Goal: Communication & Community: Ask a question

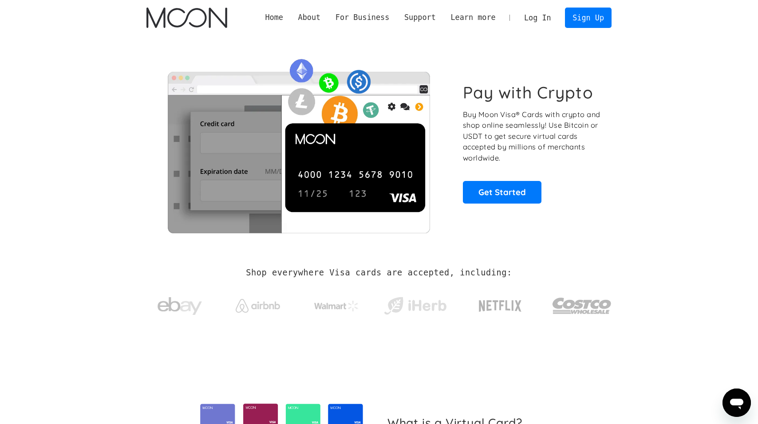
click at [534, 6] on div "Home About About Moon Careers Founder's Letter For Business Business Moon APIs …" at bounding box center [379, 18] width 492 height 36
click at [534, 12] on link "Log In" at bounding box center [538, 18] width 42 height 20
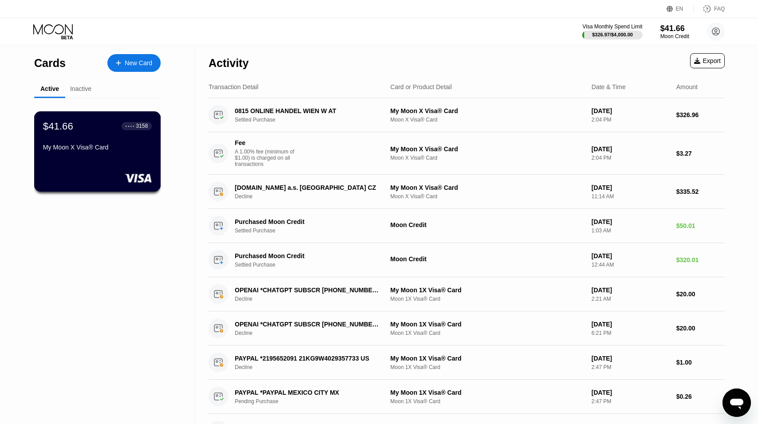
click at [133, 141] on div "$41.66 ● ● ● ● 3158 My Moon X Visa® Card" at bounding box center [97, 137] width 109 height 34
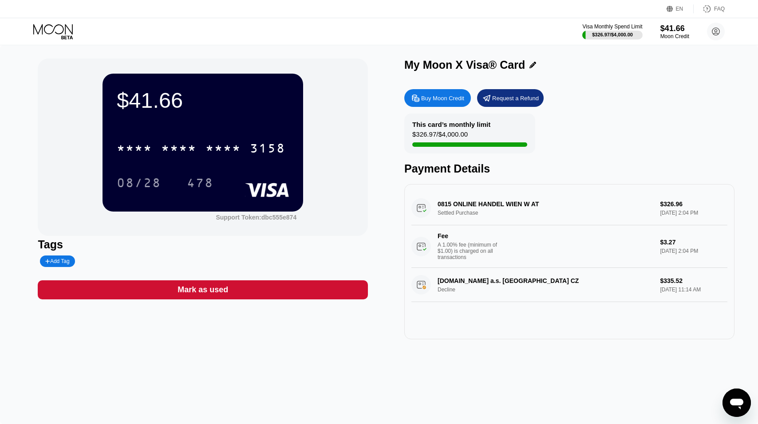
click at [444, 206] on div "0815 ONLINE HANDEL WIEN W AT Settled Purchase $326.96 [DATE] 2:04 PM Fee A 1.00…" at bounding box center [570, 229] width 316 height 77
click at [624, 203] on div "0815 ONLINE HANDEL WIEN W AT Settled Purchase $326.96 [DATE] 2:04 PM Fee A 1.00…" at bounding box center [570, 229] width 316 height 77
click at [559, 205] on div "0815 ONLINE HANDEL WIEN W AT Settled Purchase $326.96 [DATE] 2:04 PM Fee A 1.00…" at bounding box center [570, 229] width 316 height 77
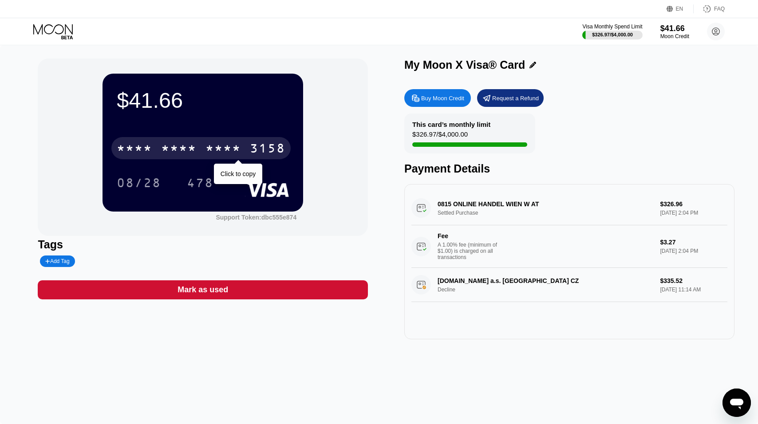
click at [268, 147] on div "3158" at bounding box center [268, 150] width 36 height 14
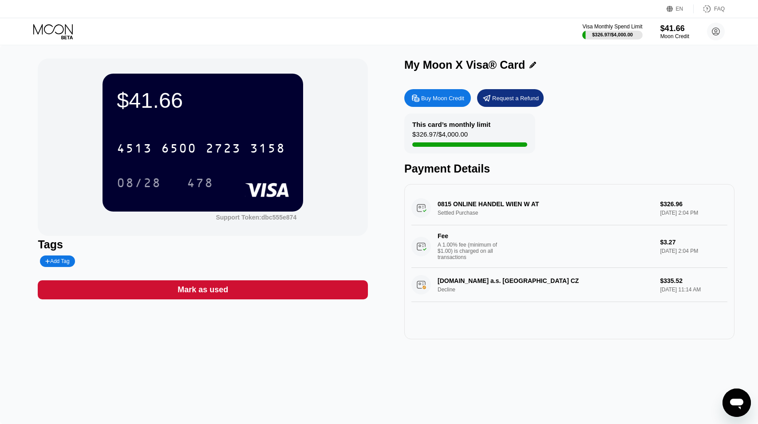
click at [486, 215] on div "0815 ONLINE HANDEL WIEN W AT Settled Purchase $326.96 [DATE] 2:04 PM Fee A 1.00…" at bounding box center [570, 229] width 316 height 77
click at [490, 210] on div "0815 ONLINE HANDEL WIEN W AT Settled Purchase $326.96 [DATE] 2:04 PM Fee A 1.00…" at bounding box center [570, 229] width 316 height 77
click at [495, 205] on div "0815 ONLINE HANDEL WIEN W AT Settled Purchase $326.96 [DATE] 2:04 PM Fee A 1.00…" at bounding box center [570, 229] width 316 height 77
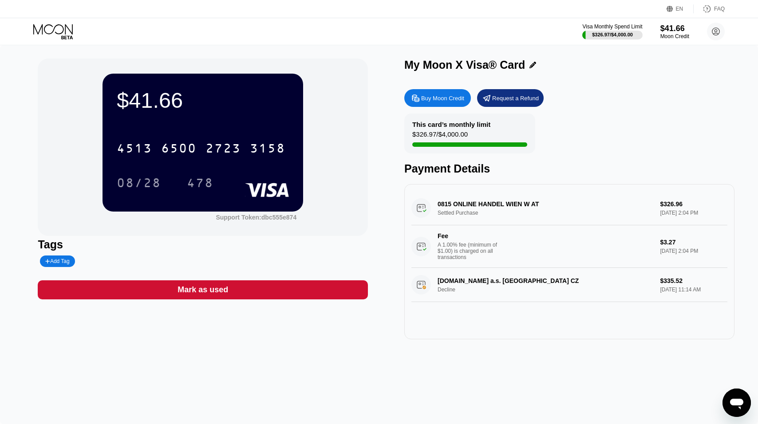
drag, startPoint x: 434, startPoint y: 207, endPoint x: 526, endPoint y: 205, distance: 92.4
click at [527, 205] on div "0815 ONLINE HANDEL WIEN W AT Settled Purchase $326.96 [DATE] 2:04 PM Fee A 1.00…" at bounding box center [570, 229] width 316 height 77
drag, startPoint x: 537, startPoint y: 203, endPoint x: 422, endPoint y: 198, distance: 115.1
click at [422, 198] on div "0815 ONLINE HANDEL WIEN W AT Settled Purchase $326.96 [DATE] 2:04 PM Fee A 1.00…" at bounding box center [570, 229] width 316 height 77
drag, startPoint x: 433, startPoint y: 199, endPoint x: 497, endPoint y: 205, distance: 64.2
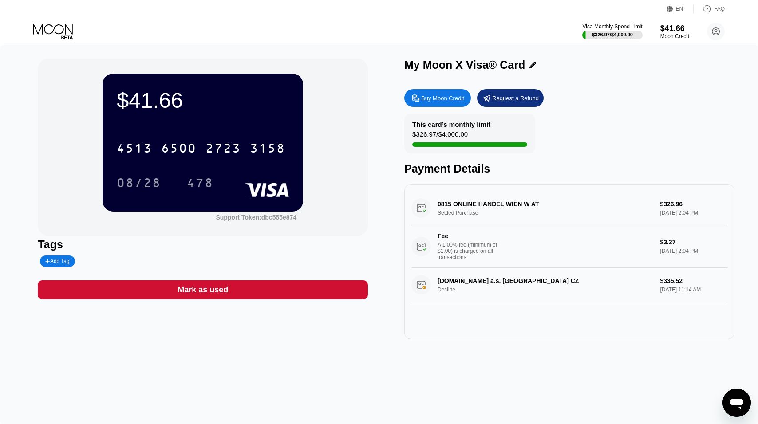
click at [497, 205] on div "0815 ONLINE HANDEL WIEN W AT Settled Purchase $326.96 [DATE] 2:04 PM Fee A 1.00…" at bounding box center [570, 229] width 316 height 77
drag, startPoint x: 545, startPoint y: 202, endPoint x: 419, endPoint y: 202, distance: 126.1
click at [419, 202] on div "0815 ONLINE HANDEL WIEN W AT Settled Purchase $326.96 [DATE] 2:04 PM Fee A 1.00…" at bounding box center [570, 229] width 316 height 77
click at [234, 104] on div "$41.66" at bounding box center [203, 100] width 172 height 25
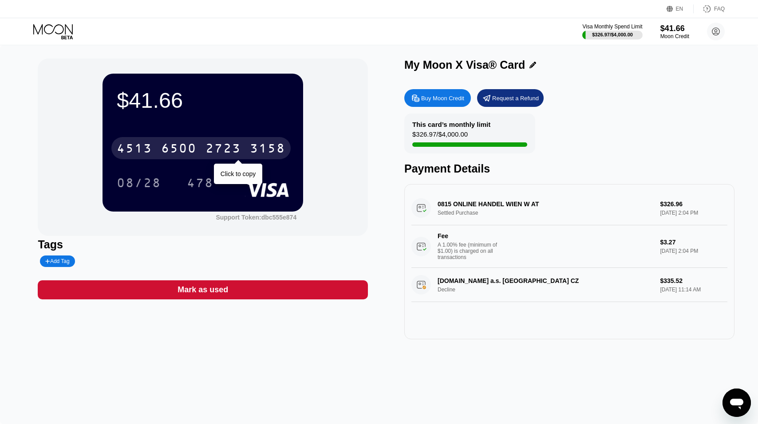
click at [234, 143] on div "2723" at bounding box center [224, 150] width 36 height 14
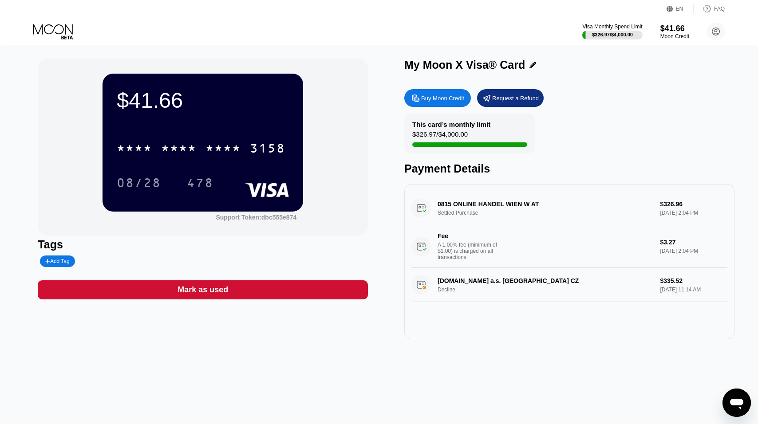
drag, startPoint x: 538, startPoint y: 207, endPoint x: 451, endPoint y: 208, distance: 86.6
click at [451, 208] on div "0815 ONLINE HANDEL WIEN W AT Settled Purchase $326.96 [DATE] 2:04 PM Fee A 1.00…" at bounding box center [570, 229] width 316 height 77
drag, startPoint x: 561, startPoint y: 196, endPoint x: 408, endPoint y: 195, distance: 152.7
click at [407, 195] on div "0815 ONLINE HANDEL WIEN W AT Settled Purchase $326.96 [DATE] 2:04 PM Fee A 1.00…" at bounding box center [569, 261] width 330 height 155
drag, startPoint x: 436, startPoint y: 198, endPoint x: 535, endPoint y: 221, distance: 102.1
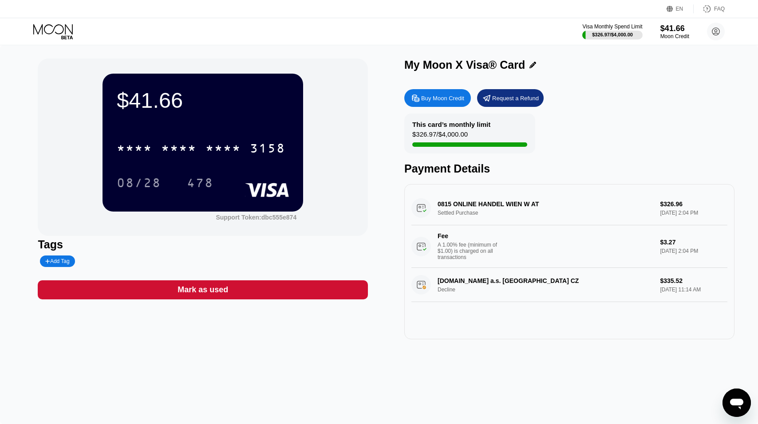
click at [535, 221] on div "0815 ONLINE HANDEL WIEN W AT Settled Purchase $326.96 [DATE] 2:04 PM Fee A 1.00…" at bounding box center [570, 229] width 316 height 77
click at [528, 204] on div "0815 ONLINE HANDEL WIEN W AT Settled Purchase $326.96 [DATE] 2:04 PM Fee A 1.00…" at bounding box center [570, 229] width 316 height 77
click at [437, 202] on div "0815 ONLINE HANDEL WIEN W AT Settled Purchase $326.96 [DATE] 2:04 PM Fee A 1.00…" at bounding box center [570, 229] width 316 height 77
drag, startPoint x: 487, startPoint y: 208, endPoint x: 552, endPoint y: 194, distance: 66.3
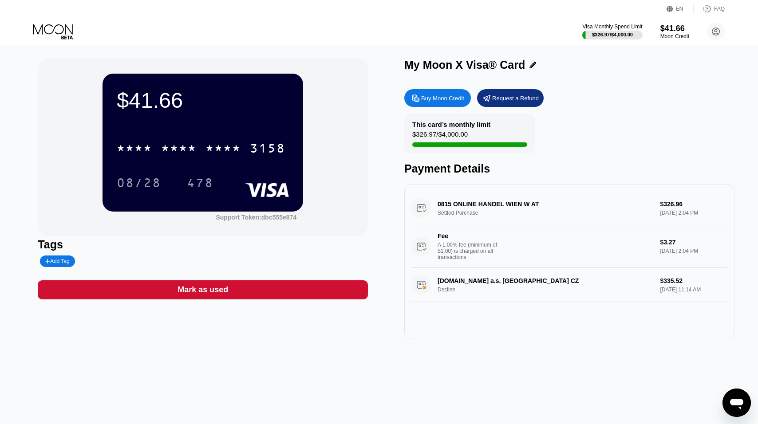
click at [552, 194] on div "0815 ONLINE HANDEL WIEN W AT Settled Purchase $326.96 [DATE] 2:04 PM Fee A 1.00…" at bounding box center [570, 229] width 316 height 77
drag, startPoint x: 543, startPoint y: 210, endPoint x: 465, endPoint y: 203, distance: 77.9
click at [465, 203] on div "0815 ONLINE HANDEL WIEN W AT Settled Purchase $326.96 [DATE] 2:04 PM Fee A 1.00…" at bounding box center [570, 229] width 316 height 77
click at [430, 295] on div "[DOMAIN_NAME] a.s. [GEOGRAPHIC_DATA] CZ Decline $335.52 [DATE] 11:14 AM" at bounding box center [570, 285] width 316 height 34
click at [424, 284] on div "[DOMAIN_NAME] a.s. [GEOGRAPHIC_DATA] CZ Decline $335.52 [DATE] 11:14 AM" at bounding box center [570, 285] width 316 height 34
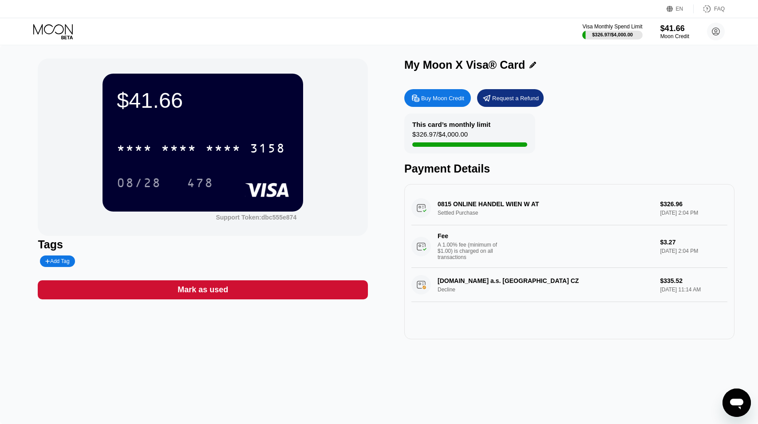
drag, startPoint x: 511, startPoint y: 208, endPoint x: 557, endPoint y: 203, distance: 46.4
click at [557, 203] on div "0815 ONLINE HANDEL WIEN W AT Settled Purchase $326.96 [DATE] 2:04 PM Fee A 1.00…" at bounding box center [570, 229] width 316 height 77
drag, startPoint x: 554, startPoint y: 204, endPoint x: 418, endPoint y: 205, distance: 136.3
click at [418, 205] on div "0815 ONLINE HANDEL WIEN W AT Settled Purchase $326.96 [DATE] 2:04 PM Fee A 1.00…" at bounding box center [570, 229] width 316 height 77
click at [731, 396] on icon "Open messaging window" at bounding box center [737, 403] width 16 height 16
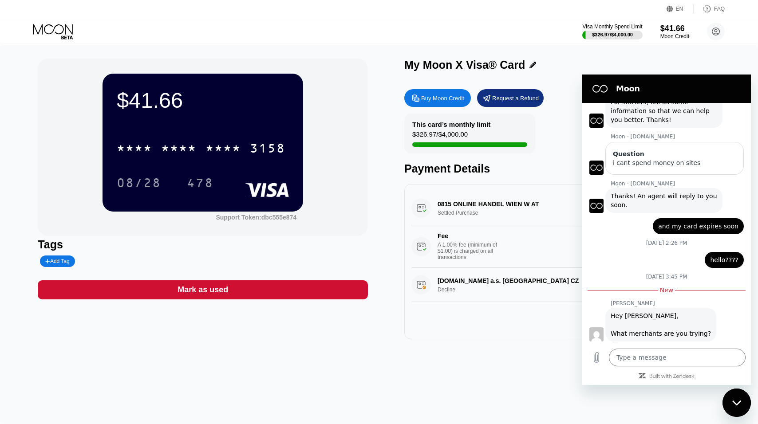
scroll to position [313, 0]
click at [627, 359] on textarea at bounding box center [677, 358] width 137 height 18
type textarea "h"
type textarea "x"
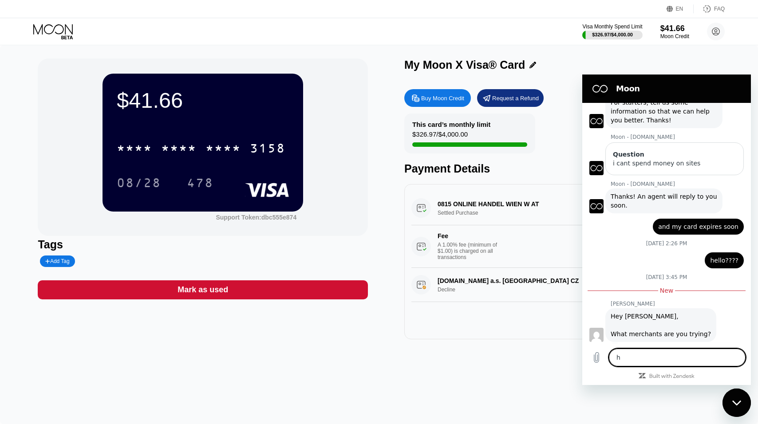
type textarea "he"
type textarea "x"
type textarea "hey"
type textarea "x"
type textarea "hey"
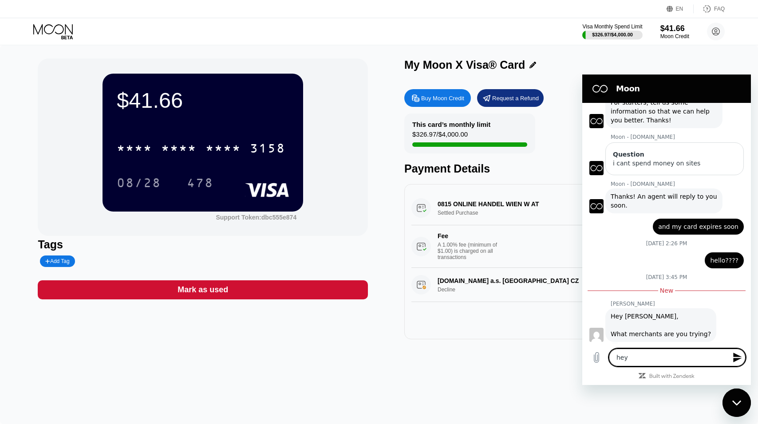
type textarea "x"
type textarea "hey i"
type textarea "x"
type textarea "hey i"
type textarea "x"
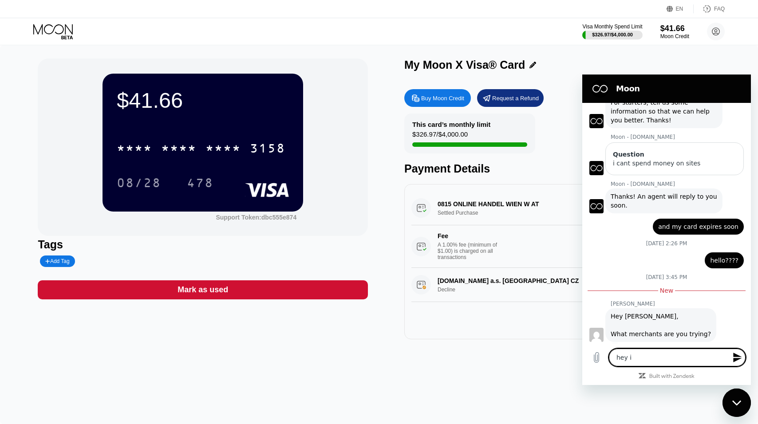
type textarea "hey i j"
type textarea "x"
type textarea "hey i ju"
type textarea "x"
type textarea "hey i jus"
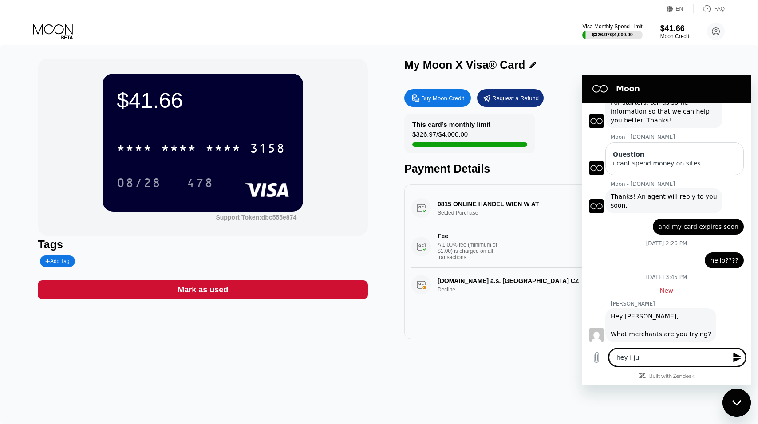
type textarea "x"
type textarea "hey i just"
type textarea "x"
type textarea "hey i just"
type textarea "x"
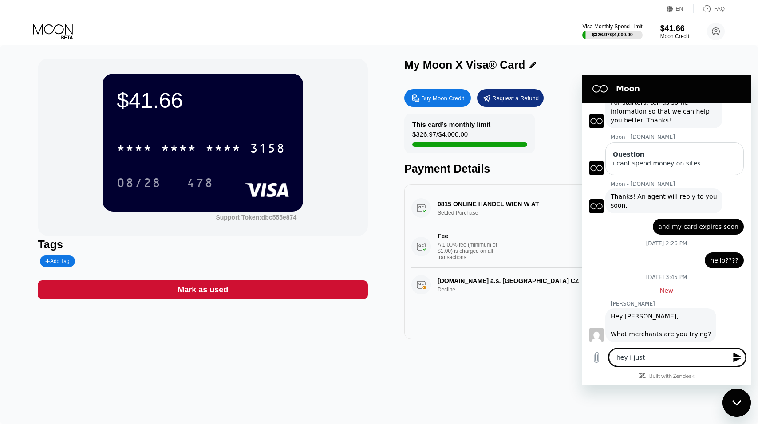
type textarea "hey i just h"
type textarea "x"
type textarea "hey i just ha"
type textarea "x"
type textarea "hey i just had"
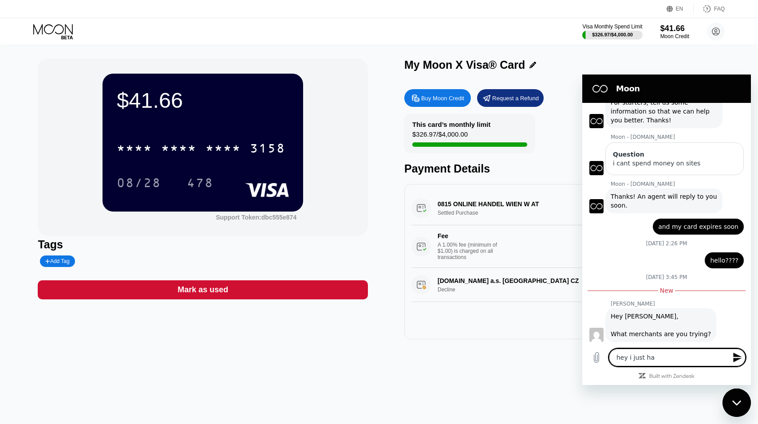
type textarea "x"
type textarea "hey i just had"
type textarea "x"
type textarea "hey i just had a"
type textarea "x"
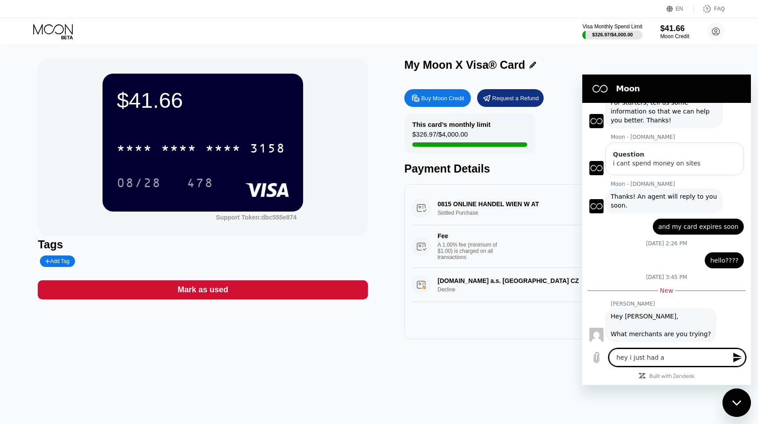
type textarea "hey i just had a"
type textarea "x"
type textarea "hey i just had a t"
type textarea "x"
type textarea "hey i just had a tr"
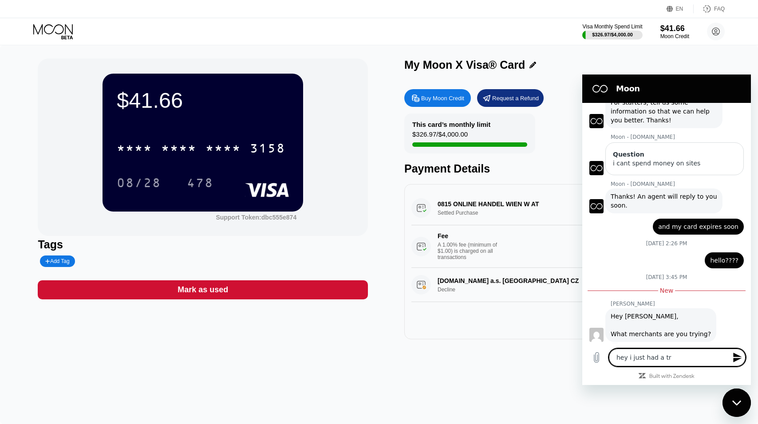
type textarea "x"
type textarea "hey i just had a tra"
type textarea "x"
type textarea "hey i just had a [PERSON_NAME]"
type textarea "x"
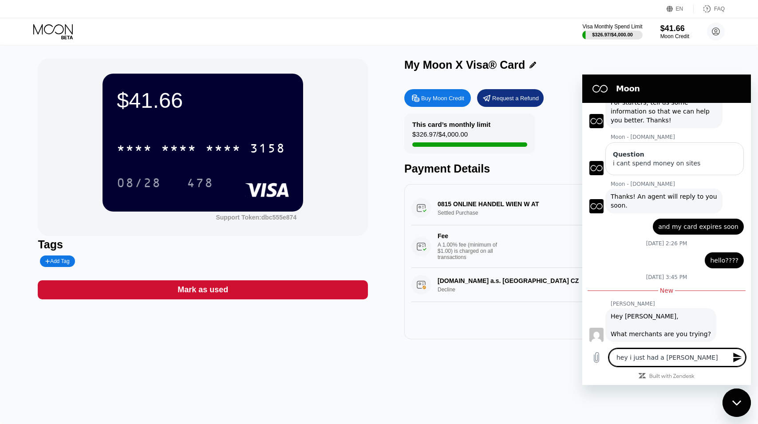
type textarea "hey i just had a trans"
type textarea "x"
type textarea "hey i just had a transa"
type textarea "x"
type textarea "hey i just had a transac"
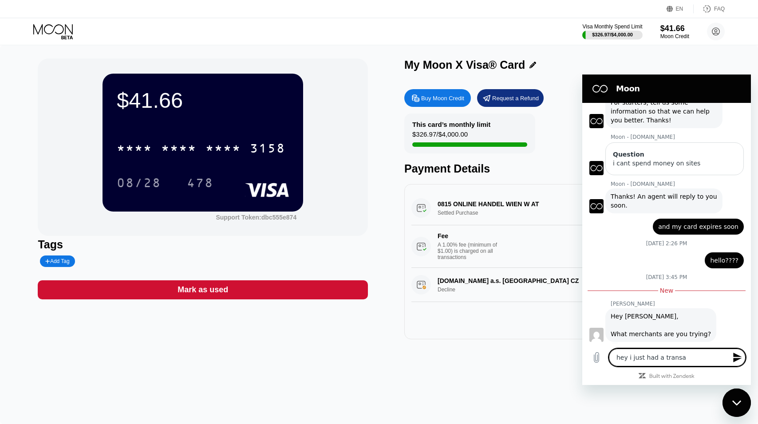
type textarea "x"
type textarea "hey i just had a transact"
type textarea "x"
type textarea "hey i just had a transacti"
type textarea "x"
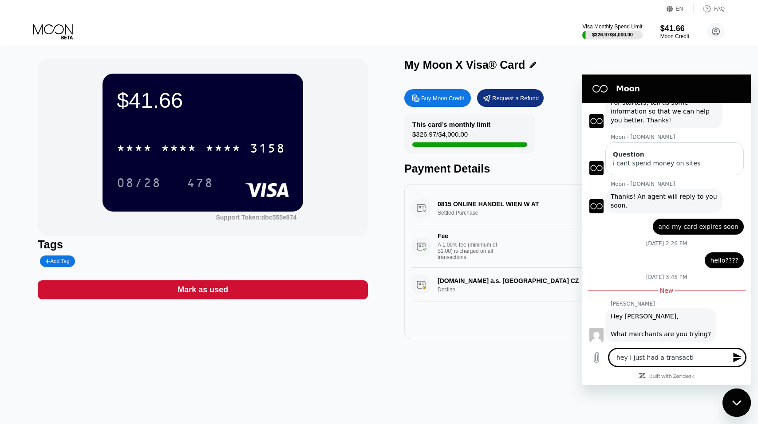
type textarea "hey i just had a transactio"
type textarea "x"
type textarea "hey i just had a transactio"
type textarea "x"
type textarea "hey i just had a transactio"
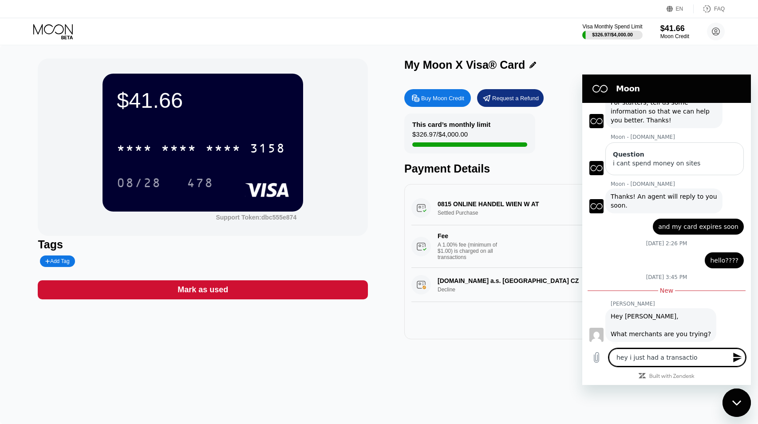
type textarea "x"
type textarea "hey i just had a transaction"
type textarea "x"
type textarea "hey i just had a transaction"
type textarea "x"
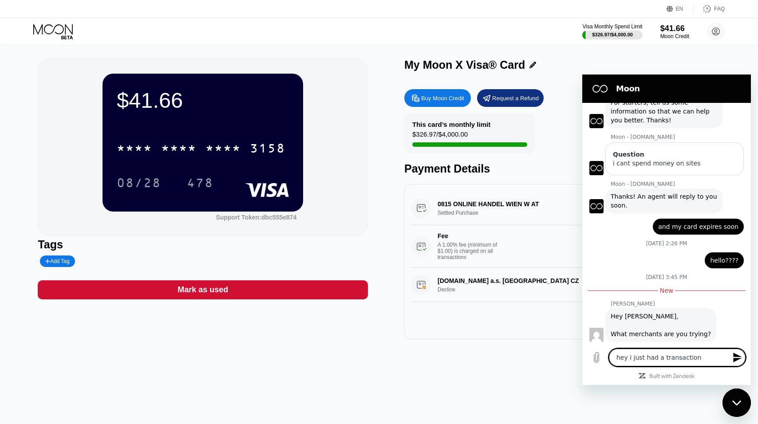
type textarea "hey i just had a transaction f"
type textarea "x"
type textarea "hey i just had a transaction fr"
type textarea "x"
type textarea "hey i just had a transaction fro"
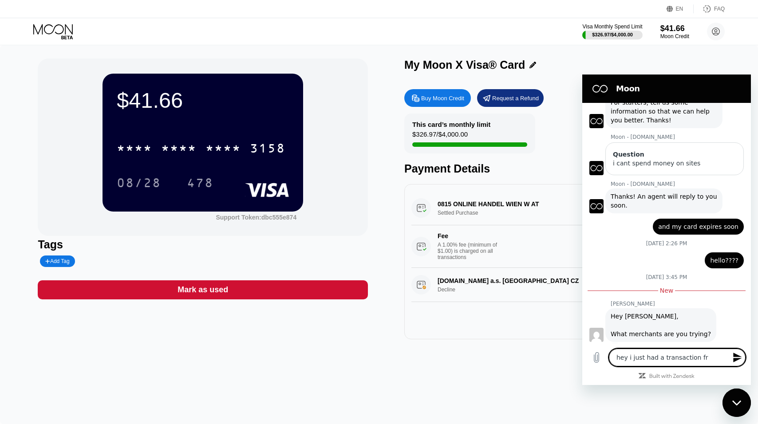
type textarea "x"
type textarea "hey i just had a transaction from"
type textarea "x"
type textarea "hey i just had a transaction from"
type textarea "x"
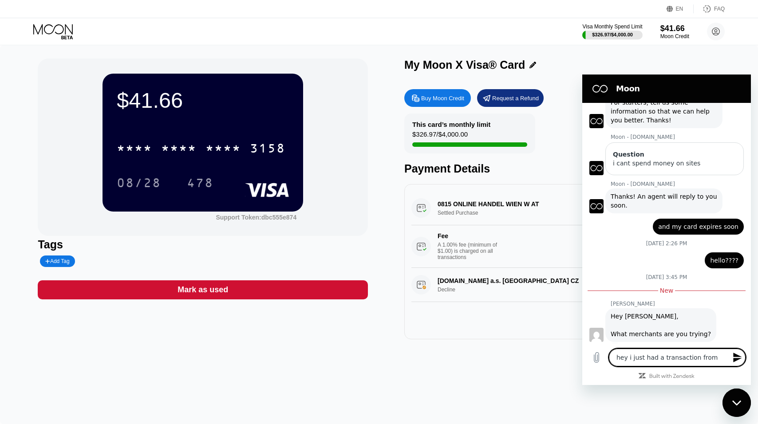
type textarea "hey i just had a transaction from a"
type textarea "x"
type textarea "hey i just had a transaction from a"
type textarea "x"
type textarea "hey i just had a transaction from a f"
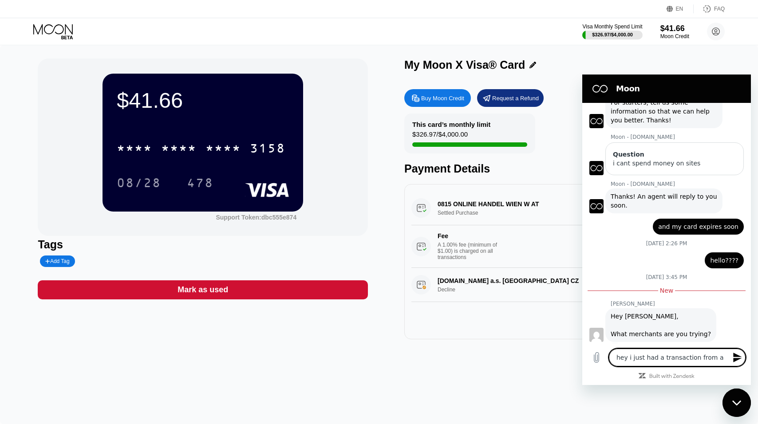
type textarea "x"
type textarea "hey i just had a transaction from a [DEMOGRAPHIC_DATA]"
type textarea "x"
type textarea "hey i just had a transaction from a few"
type textarea "x"
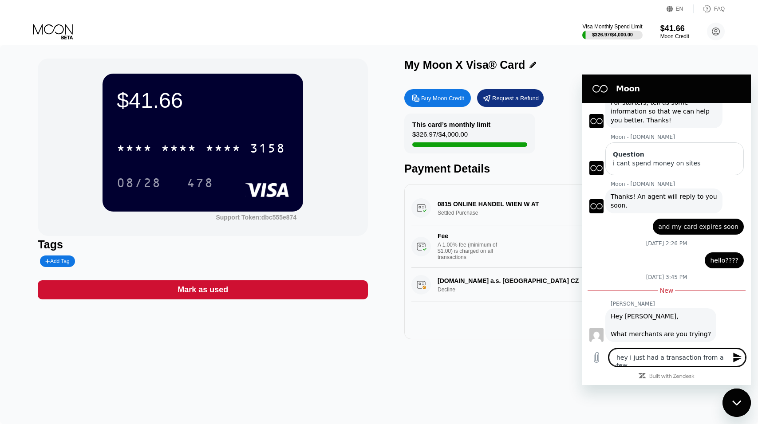
type textarea "hey i just had a transaction from a few"
type textarea "x"
type textarea "hey i just had a transaction from a few d"
type textarea "x"
type textarea "hey i just had a transaction from a few da"
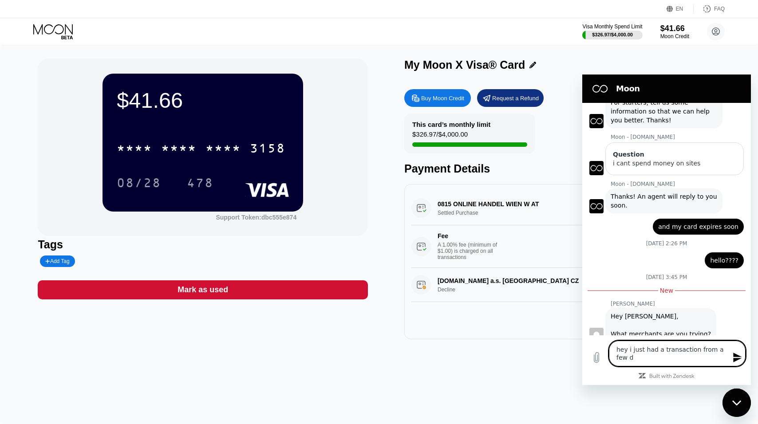
type textarea "x"
type textarea "hey i just had a transaction from a few day"
type textarea "x"
type textarea "hey i just had a transaction from a few days"
type textarea "x"
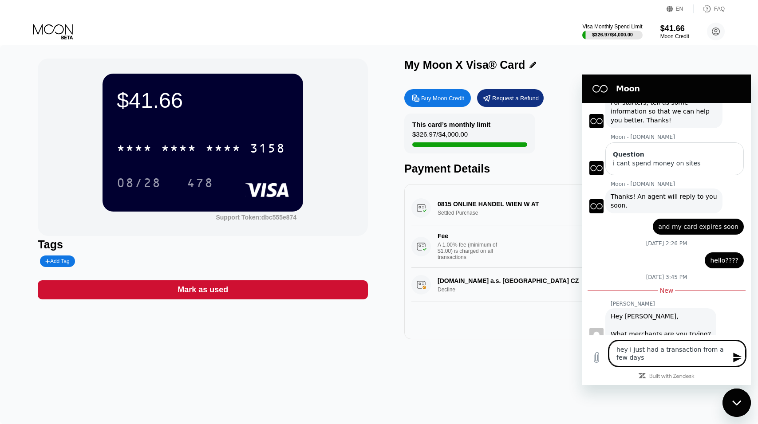
type textarea "hey i just had a transaction from a few days"
type textarea "x"
type textarea "hey i just had a transaction from a few days a"
type textarea "x"
type textarea "hey i just had a transaction from a few days ag"
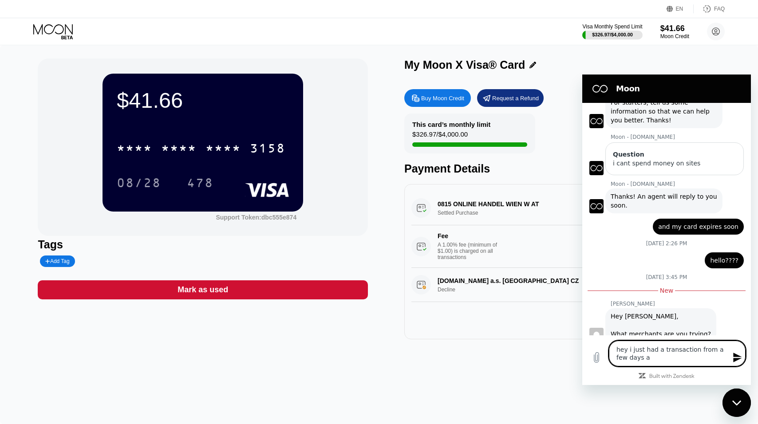
type textarea "x"
type textarea "hey i just had a transaction from a few days ago"
type textarea "x"
type textarea "hey i just had a transaction from a few days ago"
type textarea "x"
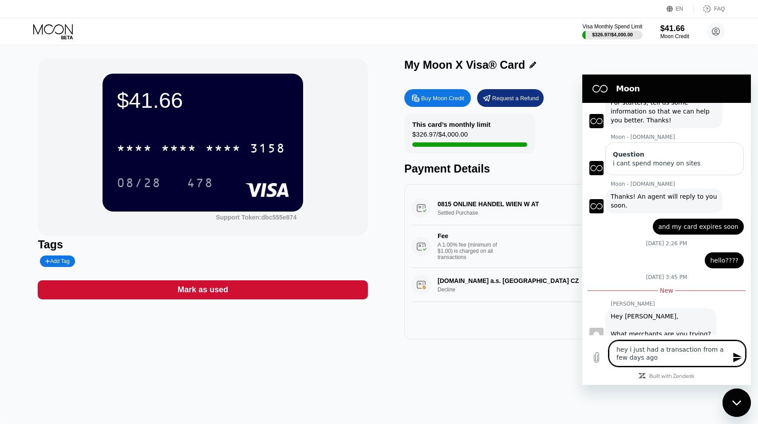
type textarea "hey i just had a transaction from a few days ago g"
type textarea "x"
type textarea "hey i just had a transaction from a few days ago go"
type textarea "x"
type textarea "hey i just had a transaction from a few days ago go"
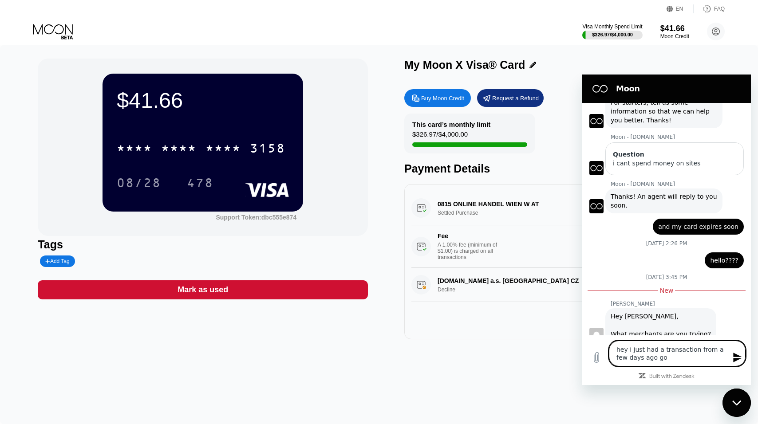
type textarea "x"
type textarea "hey i just had a transaction from a few days ago go t"
type textarea "x"
type textarea "hey i just had a transaction from a few days ago go th"
type textarea "x"
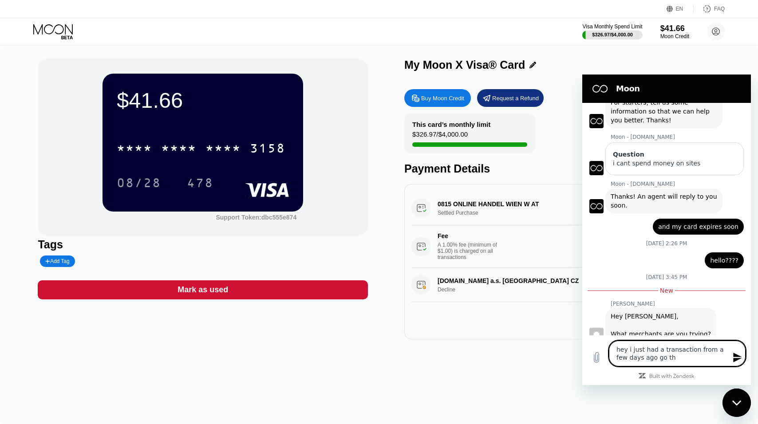
type textarea "hey i just had a transaction from a few days ago go thr"
type textarea "x"
type textarea "hey i just had a transaction from a few days ago go thro"
type textarea "x"
type textarea "hey i just had a transaction from a few days ago go throu"
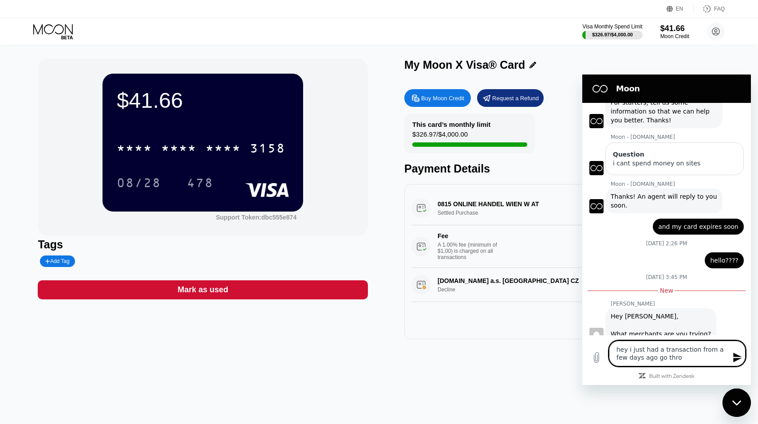
type textarea "x"
type textarea "hey i just had a transaction from a few days ago go throug"
type textarea "x"
type textarea "hey i just had a transaction from a few days ago go through"
type textarea "x"
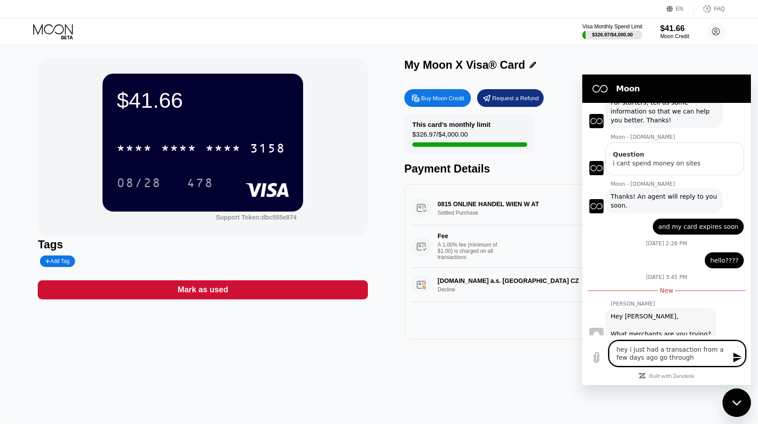
type textarea "hey i just had a transaction from a few days ago go through"
type textarea "x"
type textarea "hey i just had a transaction from a few days ago go through i"
type textarea "x"
type textarea "hey i just had a transaction from a few days ago go through i"
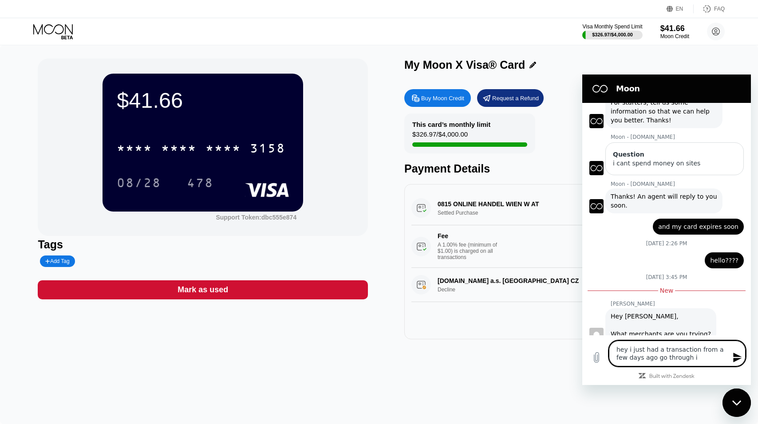
type textarea "x"
type textarea "hey i just had a transaction from a few days ago go through i t"
type textarea "x"
type textarea "hey i just had a transaction from a few days ago go through i th"
type textarea "x"
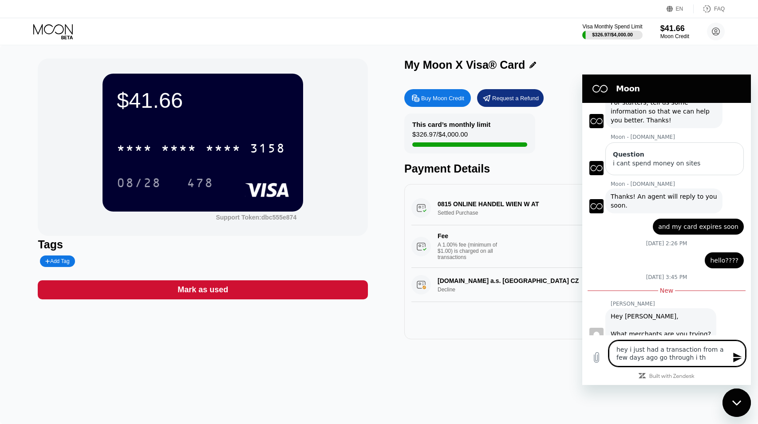
type textarea "hey i just had a transaction from a few days ago go through i thi"
type textarea "x"
type textarea "hey i just had a transaction from a few days ago go through i thin"
type textarea "x"
type textarea "hey i just had a transaction from a few days ago go through i think"
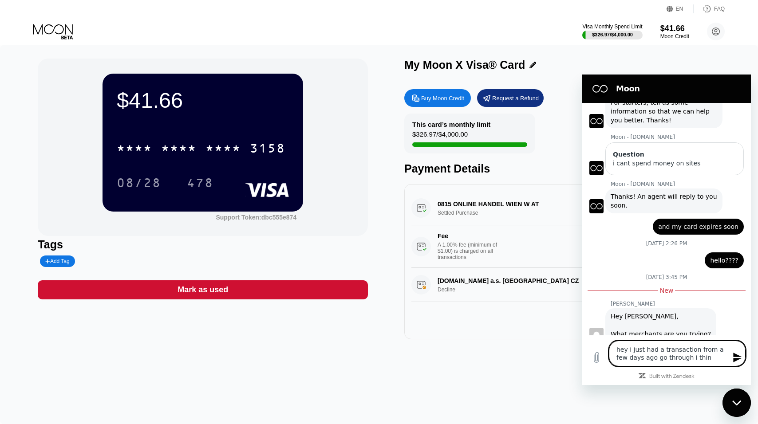
type textarea "x"
type textarea "hey i just had a transaction from a few days ago go through i think"
type textarea "x"
type textarea "hey i just had a transaction from a few days ago go through i think b"
type textarea "x"
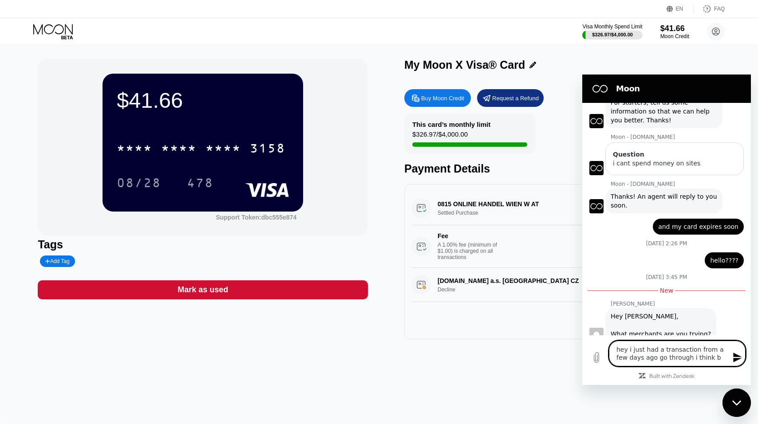
type textarea "hey i just had a transaction from a few days ago go through i think bu"
type textarea "x"
type textarea "hey i just had a transaction from a few days ago go through i think but"
type textarea "x"
type textarea "hey i just had a transaction from a few days ago go through i think but"
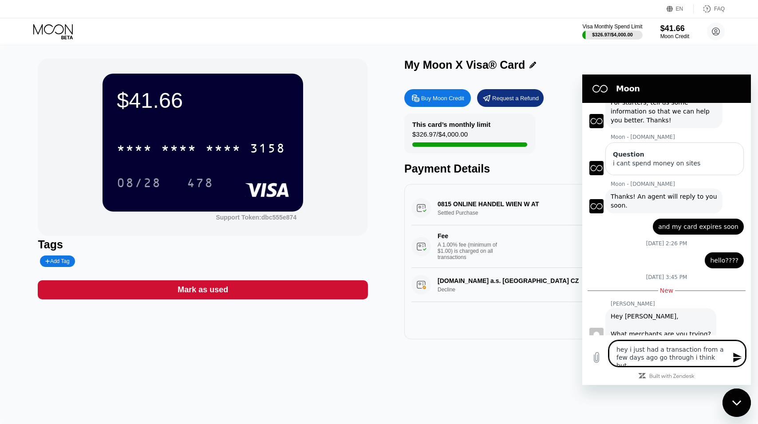
type textarea "x"
type textarea "hey i just had a transaction from a few days ago go through i think but t"
type textarea "x"
type textarea "hey i just had a transaction from a few days ago go through i think but th"
type textarea "x"
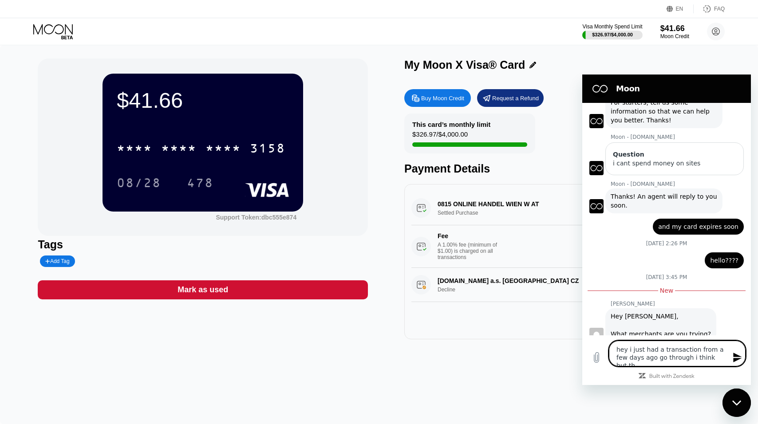
type textarea "hey i just had a transaction from a few days ago go through i think but the"
type textarea "x"
type textarea "hey i just had a transaction from a few days ago go through i think but they"
type textarea "x"
type textarea "hey i just had a transaction from a few days ago go through i think but they"
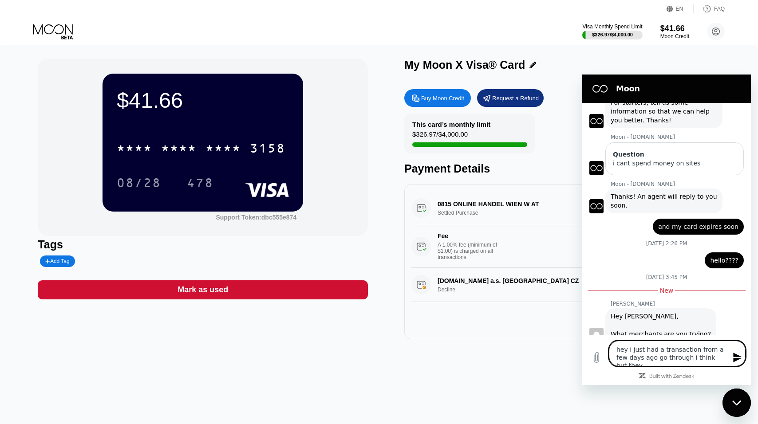
type textarea "x"
type textarea "hey i just had a transaction from a few days ago go through i think but they c"
type textarea "x"
type textarea "hey i just had a transaction from a few days ago go through i think but they ca"
type textarea "x"
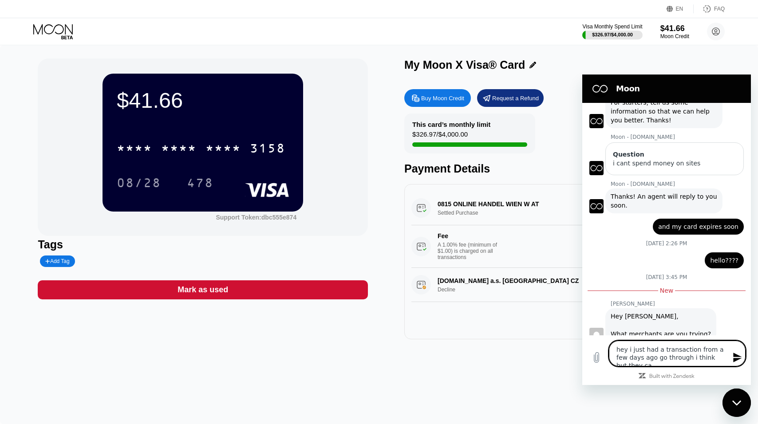
type textarea "hey i just had a transaction from a few days ago go through i think but they can"
type textarea "x"
type textarea "hey i just had a transaction from a few days ago go through i think but they ca…"
type textarea "x"
type textarea "hey i just had a transaction from a few days ago go through i think but they ca…"
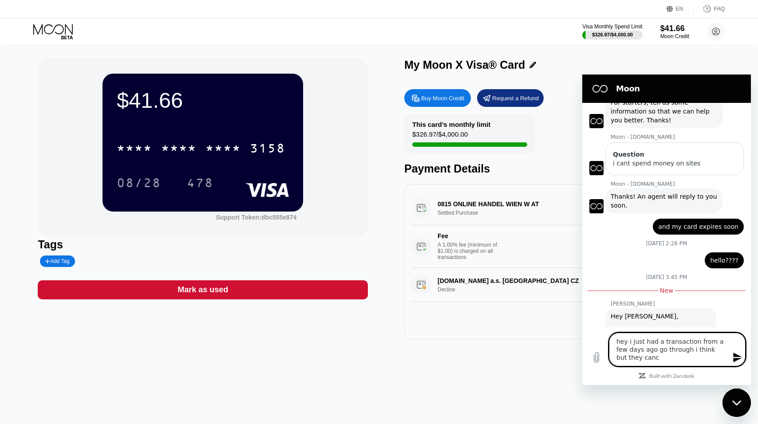
type textarea "x"
type textarea "hey i just had a transaction from a few days ago go through i think but they ca…"
type textarea "x"
type textarea "hey i just had a transaction from a few days ago go through i think but they ca…"
type textarea "x"
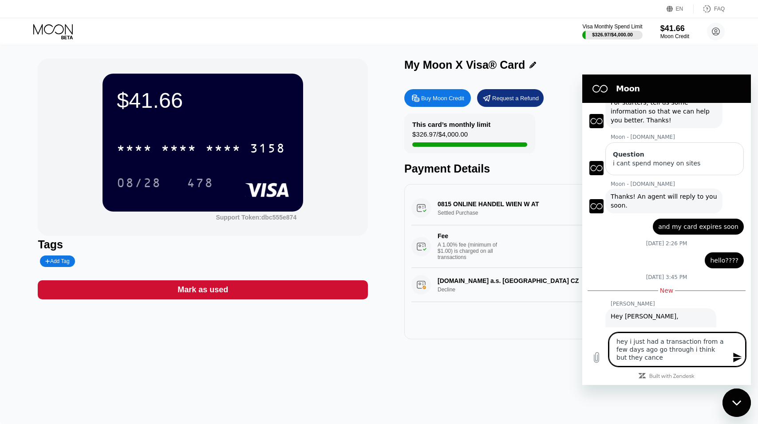
type textarea "hey i just had a transaction from a few days ago go through i think but they ca…"
type textarea "x"
type textarea "hey i just had a transaction from a few days ago go through i think but they ca…"
type textarea "x"
type textarea "hey i just had a transaction from a few days ago go through i think but they ca…"
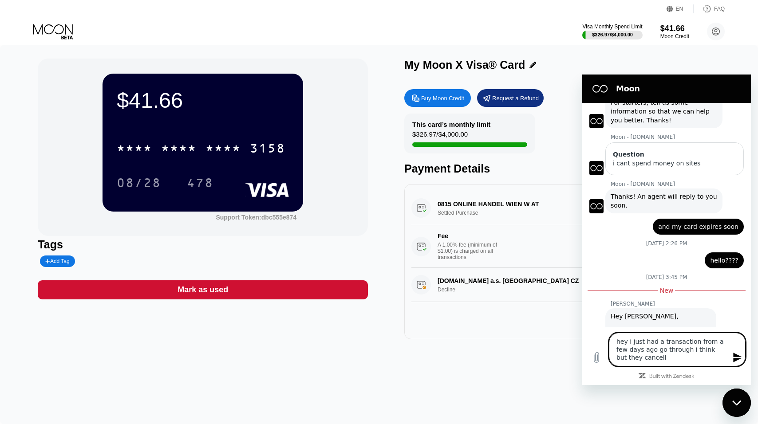
type textarea "x"
type textarea "hey i just had a transaction from a few days ago go through i think but they ca…"
type textarea "x"
type textarea "hey i just had a transaction from a few days ago go through i think but they ca…"
type textarea "x"
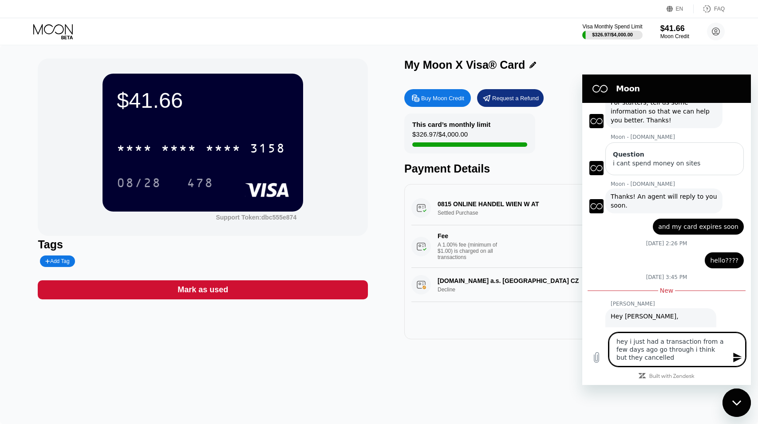
type textarea "hey i just had a transaction from a few days ago go through i think but they ca…"
type textarea "x"
type textarea "hey i just had a transaction from a few days ago go through i think but they ca…"
type textarea "x"
type textarea "hey i just had a transaction from a few days ago go through i think but they ca…"
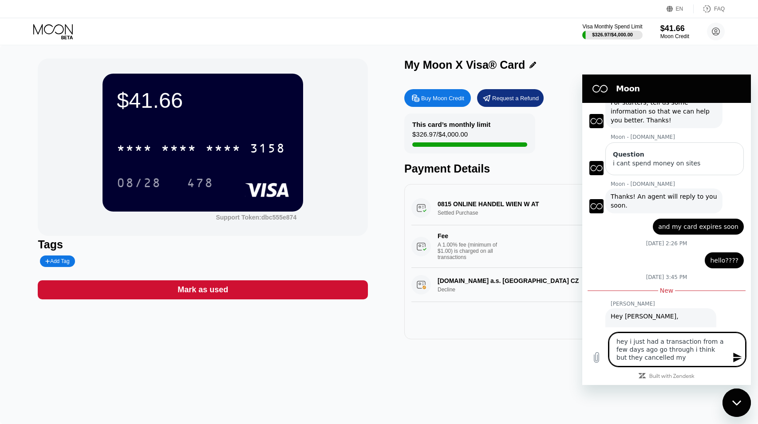
type textarea "x"
type textarea "hey i just had a transaction from a few days ago go through i think but they ca…"
type textarea "x"
type textarea "hey i just had a transaction from a few days ago go through i think but they ca…"
type textarea "x"
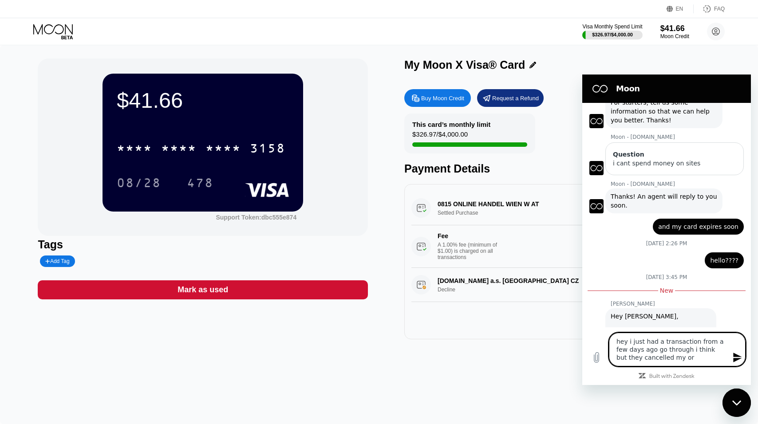
type textarea "hey i just had a transaction from a few days ago go through i think but they ca…"
type textarea "x"
type textarea "hey i just had a transaction from a few days ago go through i think but they ca…"
type textarea "x"
type textarea "hey i just had a transaction from a few days ago go through i think but they ca…"
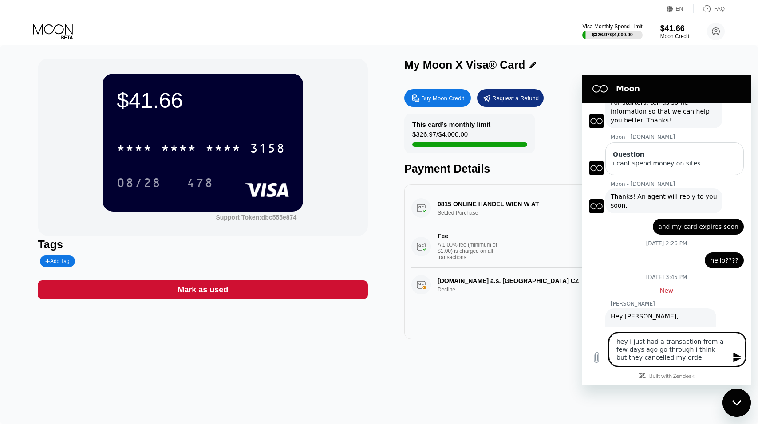
type textarea "x"
type textarea "hey i just had a transaction from a few days ago go through i think but they ca…"
type textarea "x"
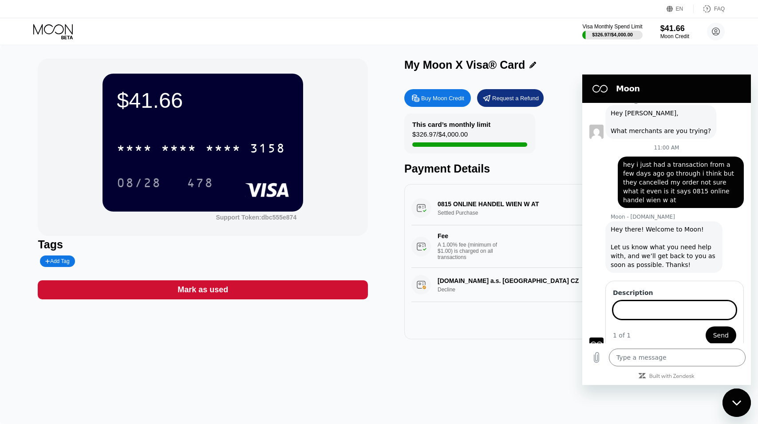
scroll to position [515, 0]
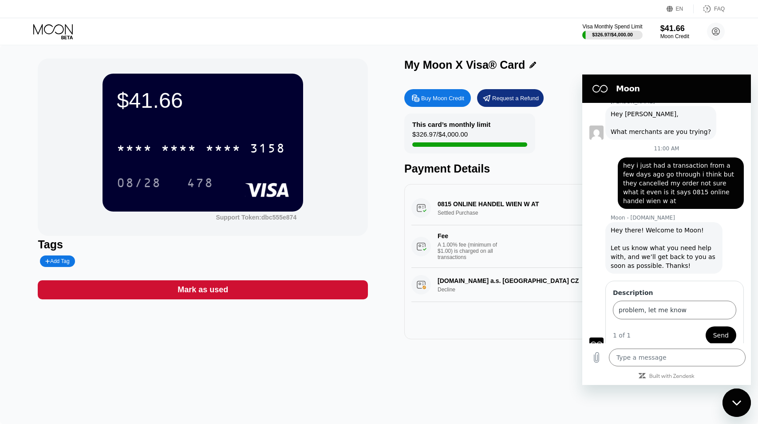
click at [721, 330] on span "Send" at bounding box center [721, 335] width 16 height 11
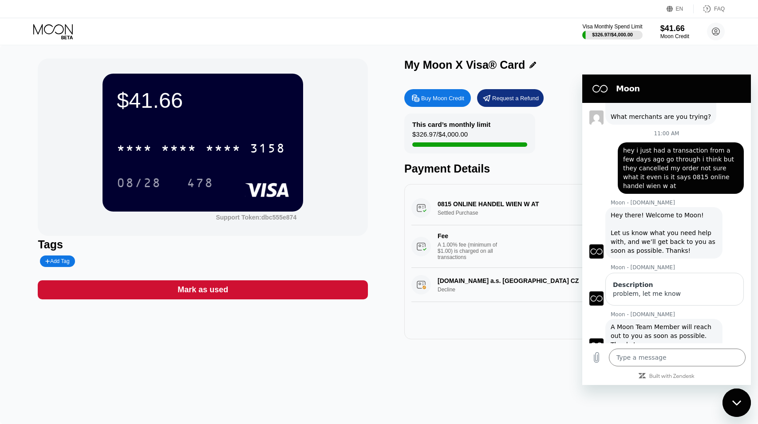
scroll to position [532, 0]
